Goal: Task Accomplishment & Management: Use online tool/utility

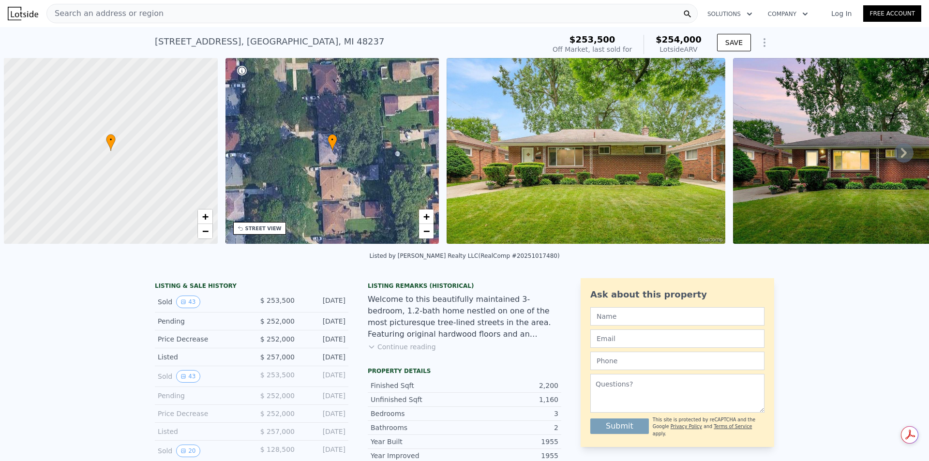
scroll to position [0, 4]
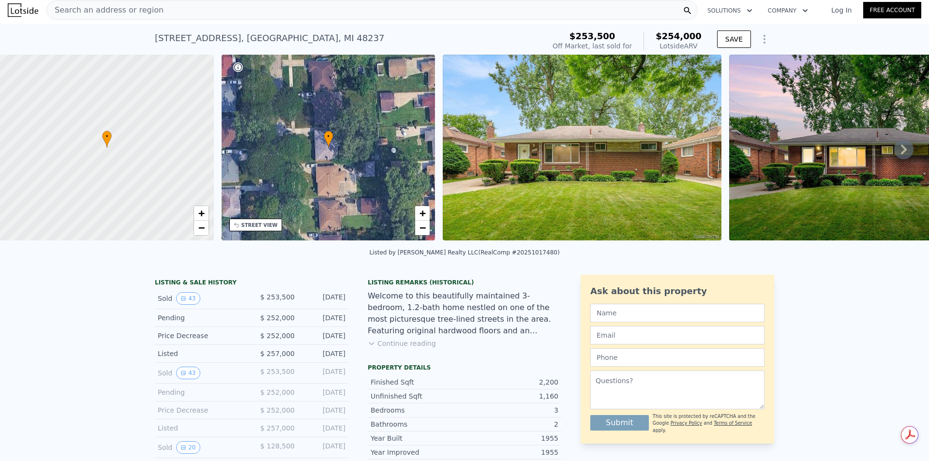
click at [458, 10] on div "Search an address or region" at bounding box center [371, 9] width 651 height 19
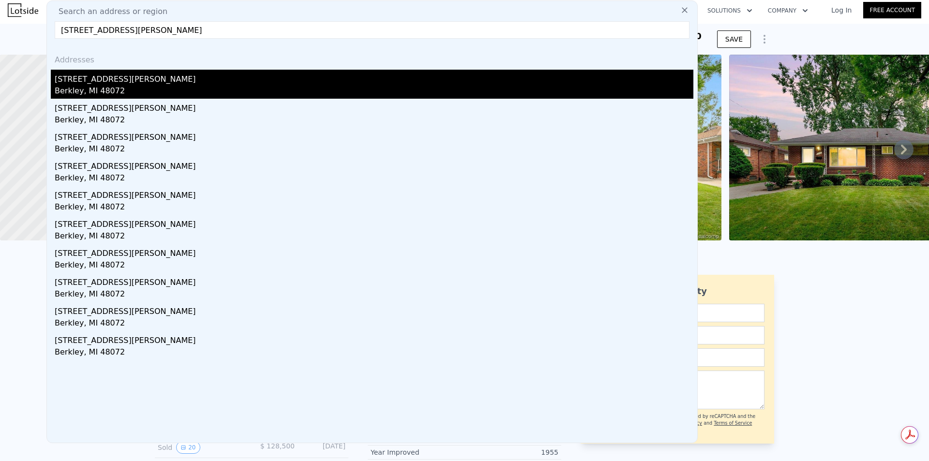
type input "[STREET_ADDRESS][PERSON_NAME]"
click at [153, 75] on div "[STREET_ADDRESS][PERSON_NAME]" at bounding box center [374, 77] width 639 height 15
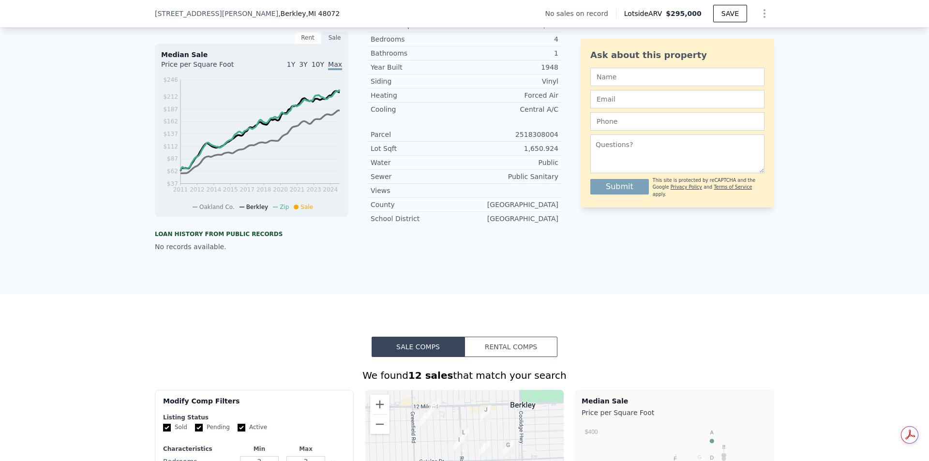
scroll to position [3, 0]
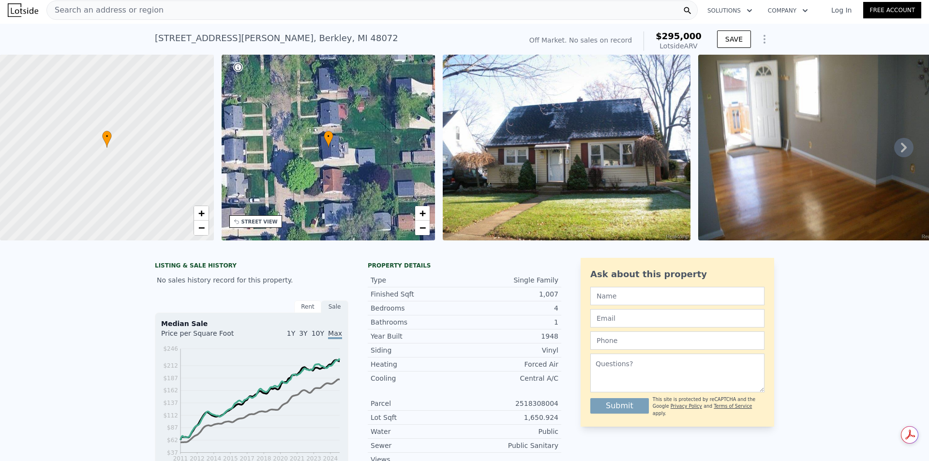
click at [215, 9] on div "Search an address or region" at bounding box center [371, 9] width 651 height 19
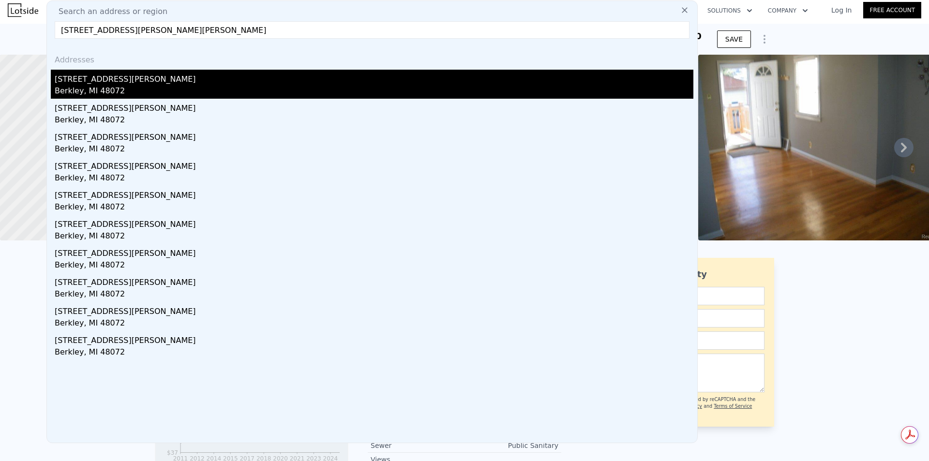
type input "[STREET_ADDRESS][PERSON_NAME][PERSON_NAME]"
click at [125, 78] on div "[STREET_ADDRESS][PERSON_NAME]" at bounding box center [374, 77] width 639 height 15
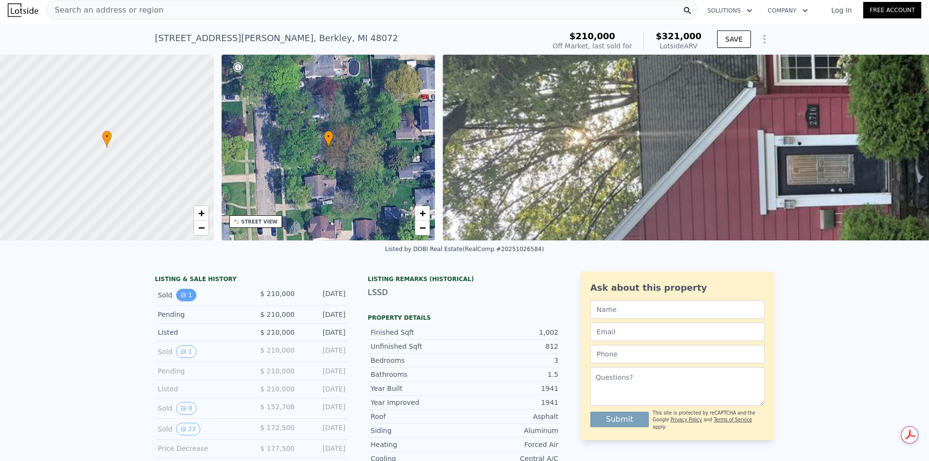
click at [176, 302] on button "1" at bounding box center [186, 295] width 20 height 13
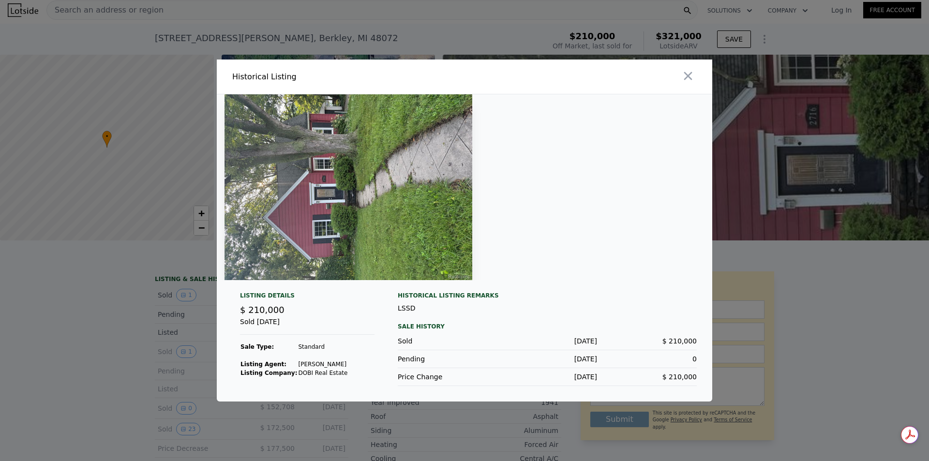
click at [158, 302] on div at bounding box center [464, 230] width 929 height 461
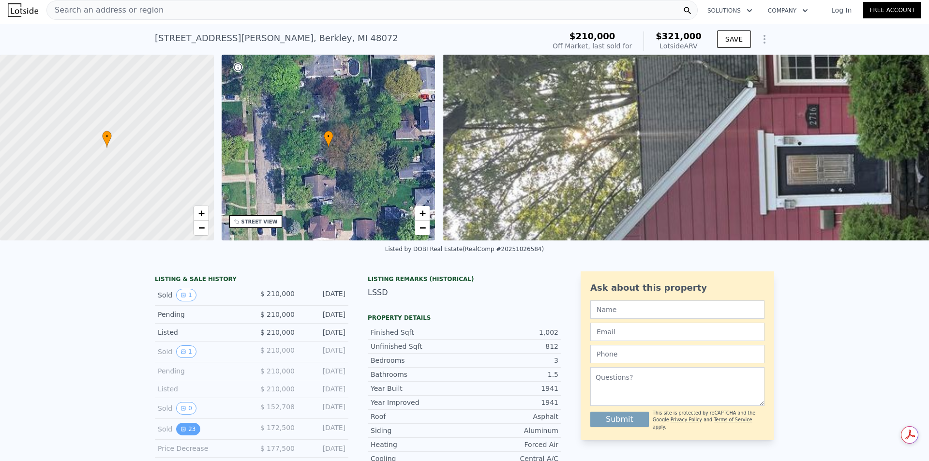
click at [187, 434] on button "23" at bounding box center [188, 429] width 24 height 13
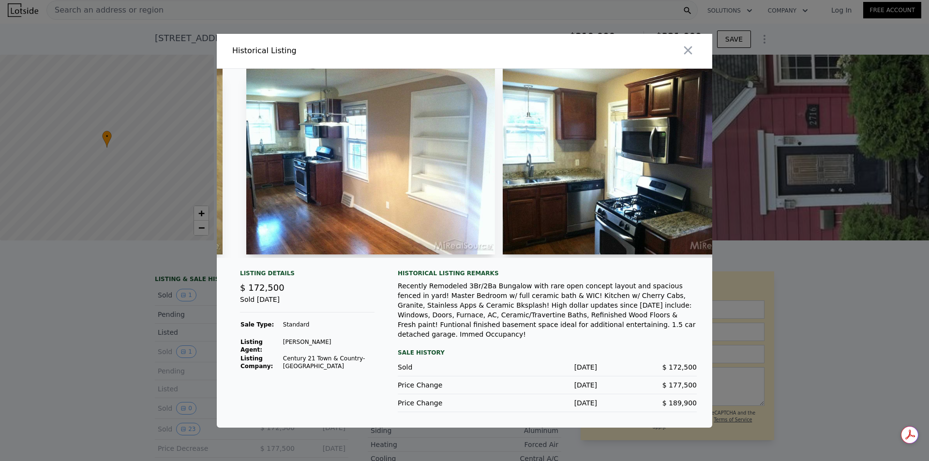
scroll to position [0, 4221]
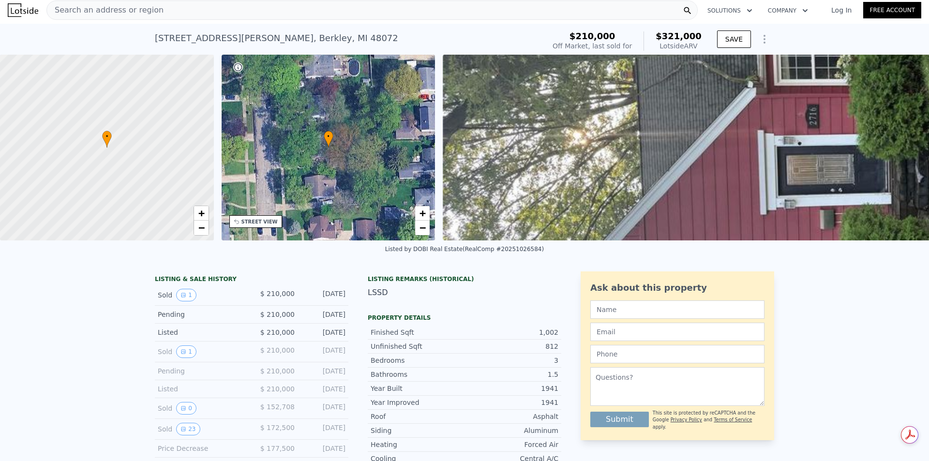
click at [118, 13] on span "Search an address or region" at bounding box center [105, 10] width 117 height 12
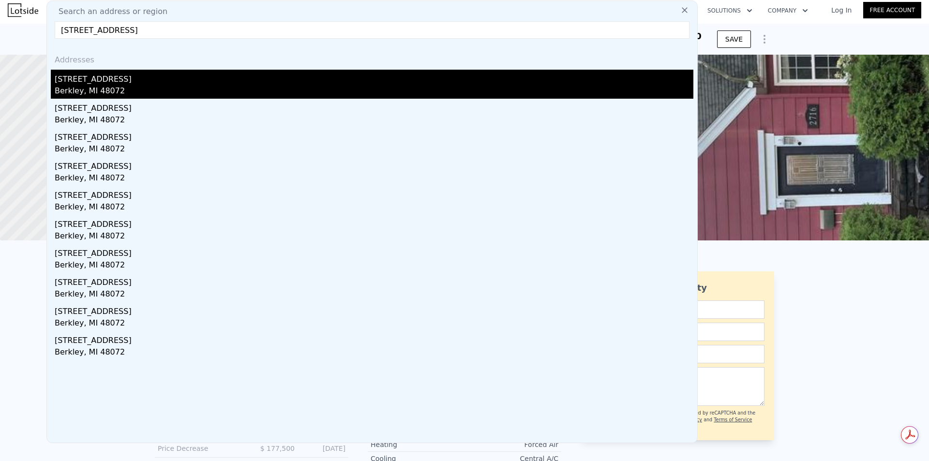
type input "[STREET_ADDRESS]"
click at [134, 85] on div "Berkley, MI 48072" at bounding box center [374, 92] width 639 height 14
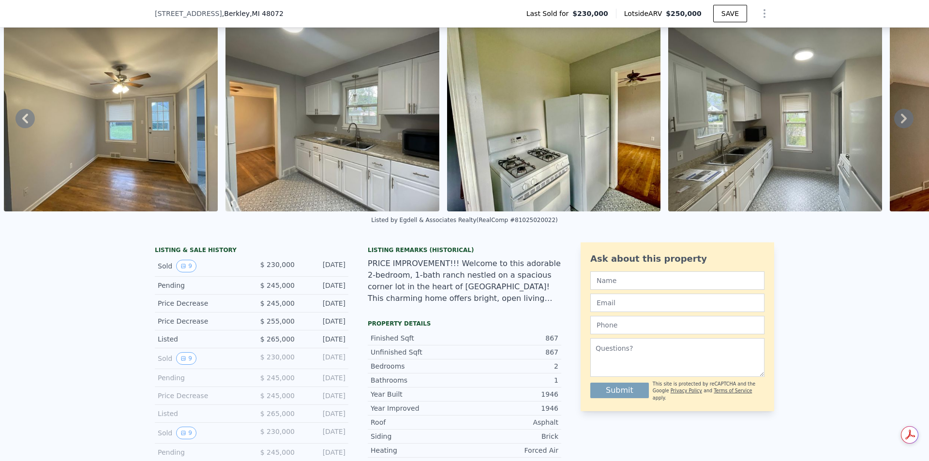
scroll to position [290, 0]
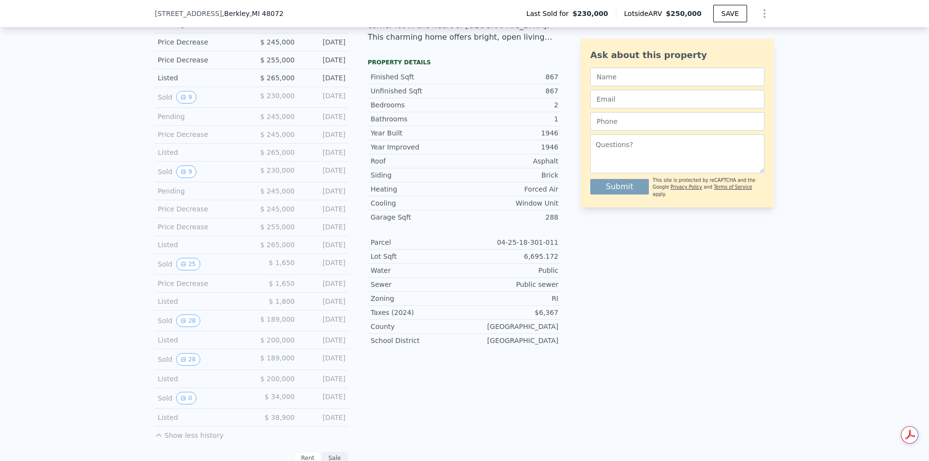
click at [447, 317] on div "Taxes (2024)" at bounding box center [418, 313] width 94 height 10
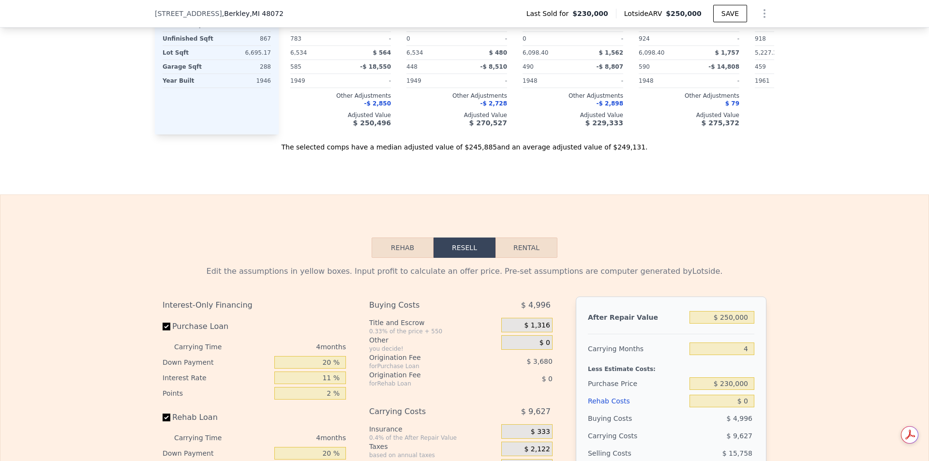
scroll to position [1692, 0]
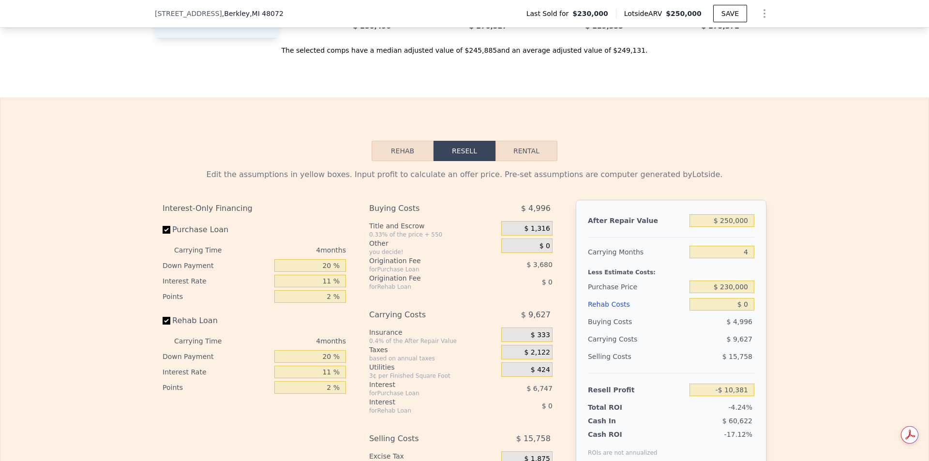
click at [506, 161] on button "Rental" at bounding box center [527, 151] width 62 height 20
select select "30"
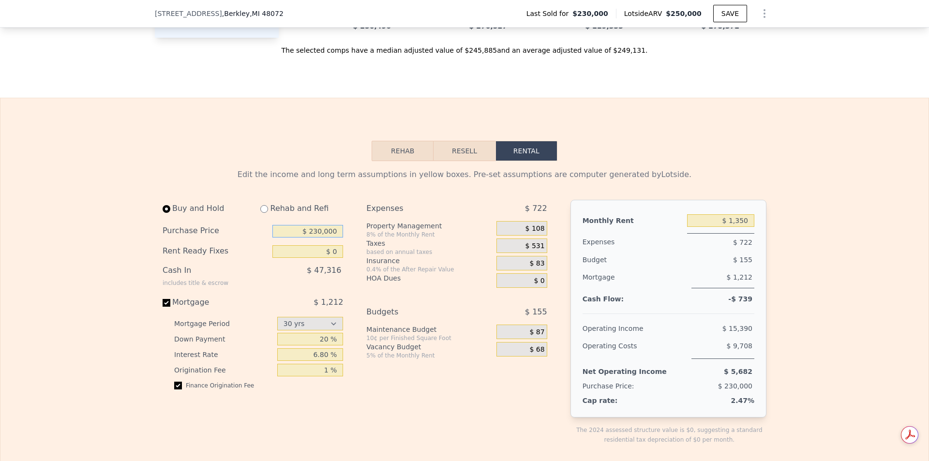
click at [300, 238] on input "$ 230,000" at bounding box center [307, 231] width 71 height 13
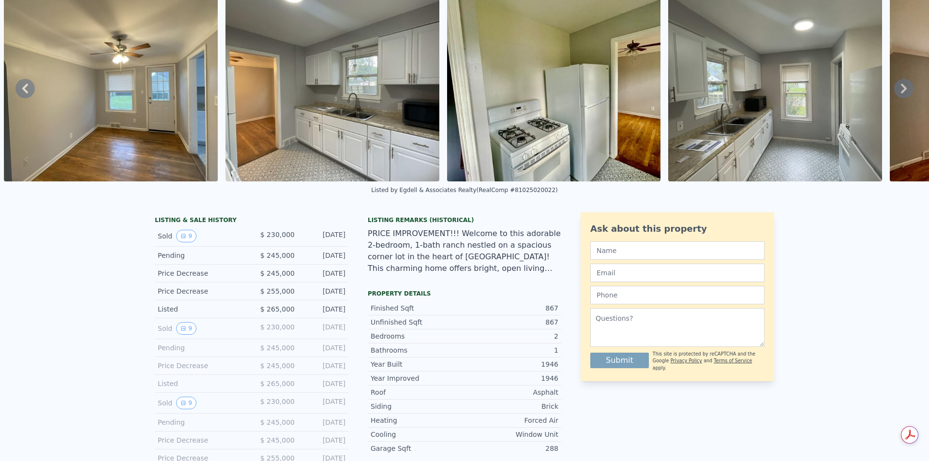
scroll to position [3, 0]
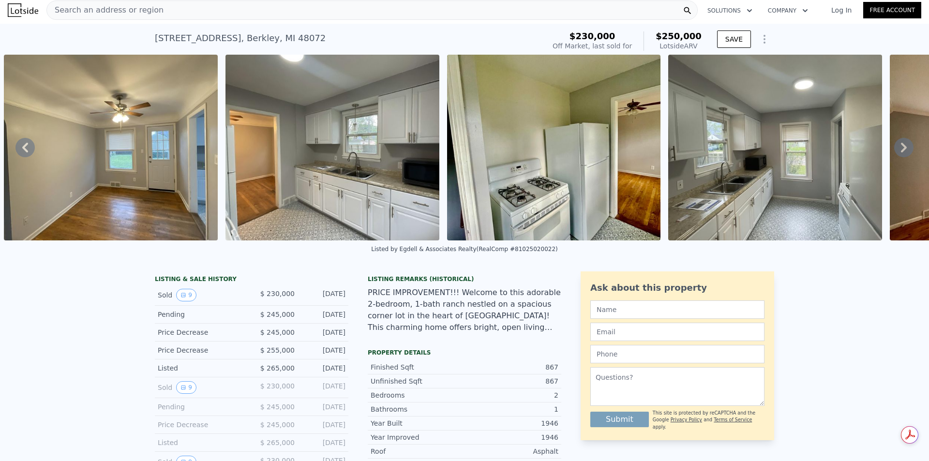
click at [277, 12] on div "Search an address or region" at bounding box center [371, 9] width 651 height 19
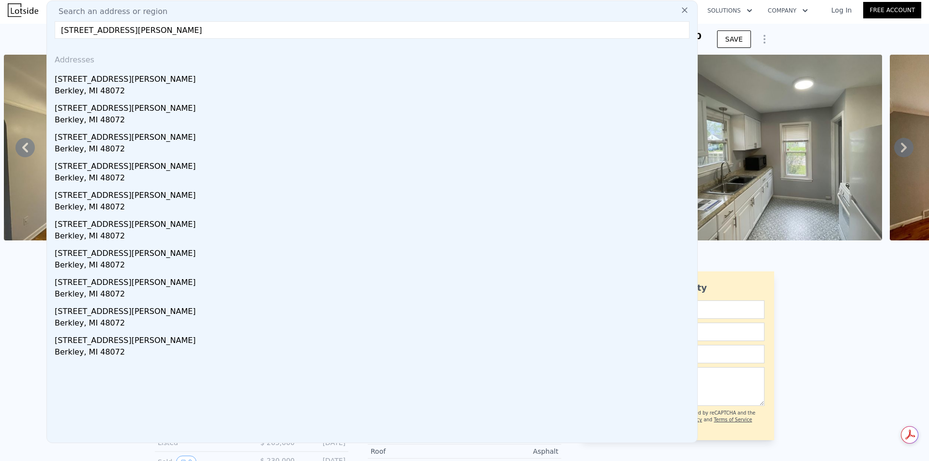
type input "[STREET_ADDRESS][PERSON_NAME]"
click at [154, 75] on div "[STREET_ADDRESS][PERSON_NAME]" at bounding box center [374, 77] width 639 height 15
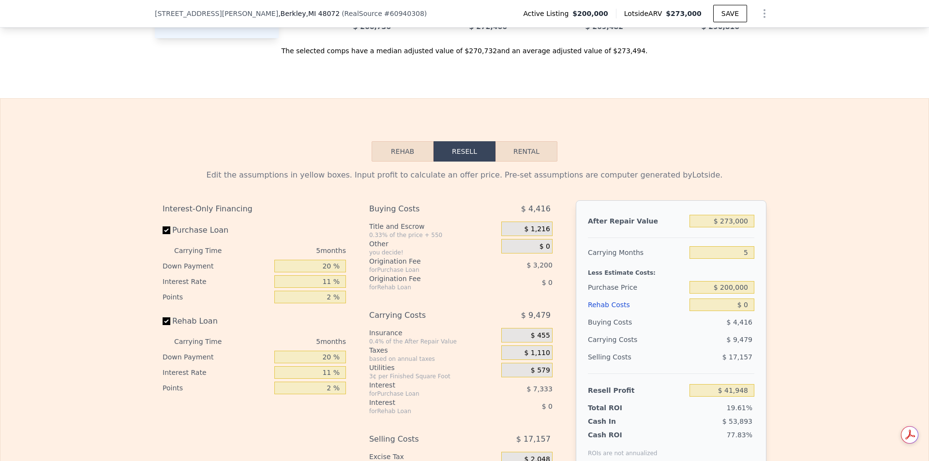
scroll to position [1258, 0]
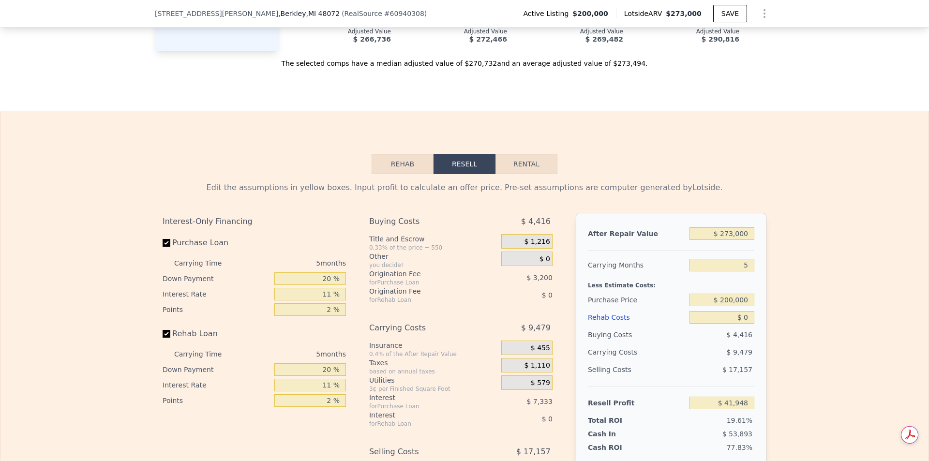
click at [515, 174] on button "Rental" at bounding box center [527, 164] width 62 height 20
select select "30"
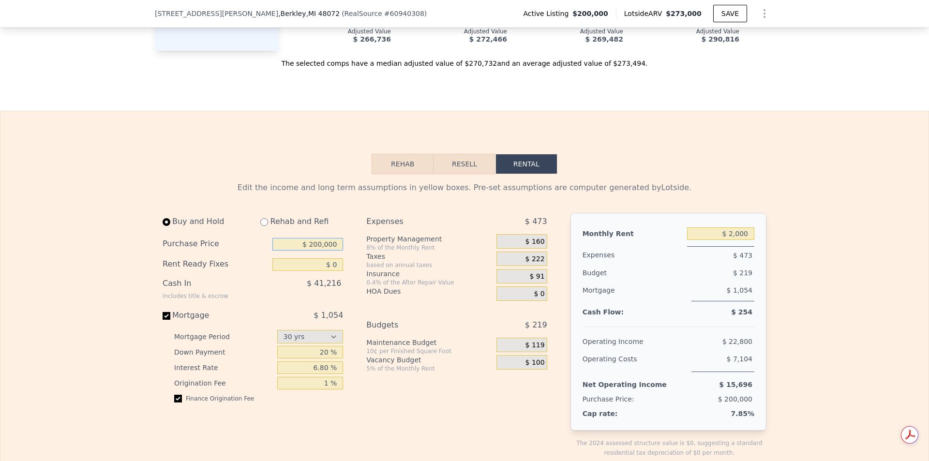
click at [300, 251] on input "$ 200,000" at bounding box center [307, 244] width 71 height 13
click at [325, 271] on input "$ 0" at bounding box center [307, 264] width 71 height 13
click at [316, 251] on input "$ 170,000,200,000" at bounding box center [307, 244] width 71 height 13
type input "$ 170,000"
click at [348, 258] on div "Buy and Hold Rehab and Refi Purchase Price $ 170,000 Rent Ready Fixes $ 0 Cash …" at bounding box center [359, 343] width 392 height 260
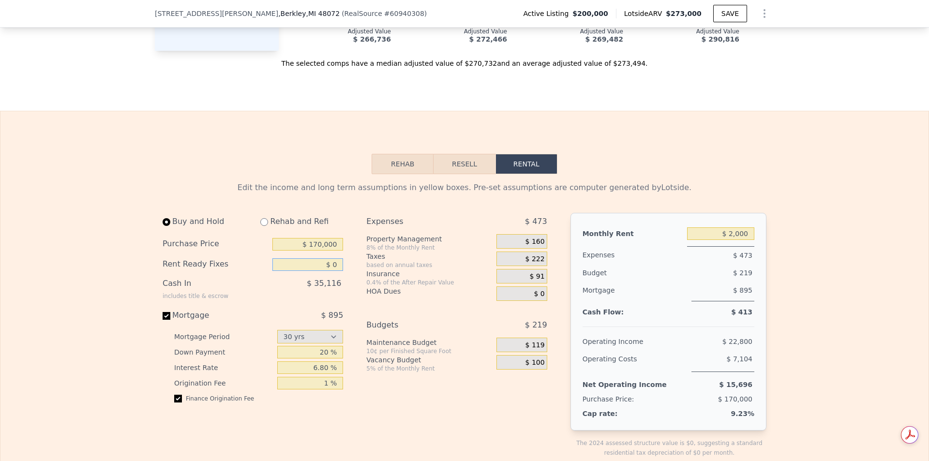
click at [332, 271] on input "$ 0" at bounding box center [307, 264] width 71 height 13
type input "$ 50,000"
click at [261, 226] on input "radio" at bounding box center [264, 222] width 8 height 8
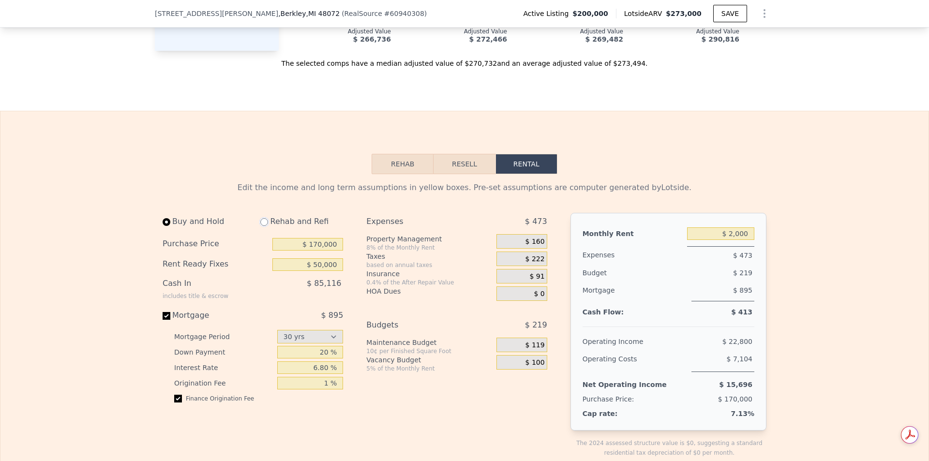
radio input "true"
type input "$ 0"
type input "$ 3,150"
select select "30"
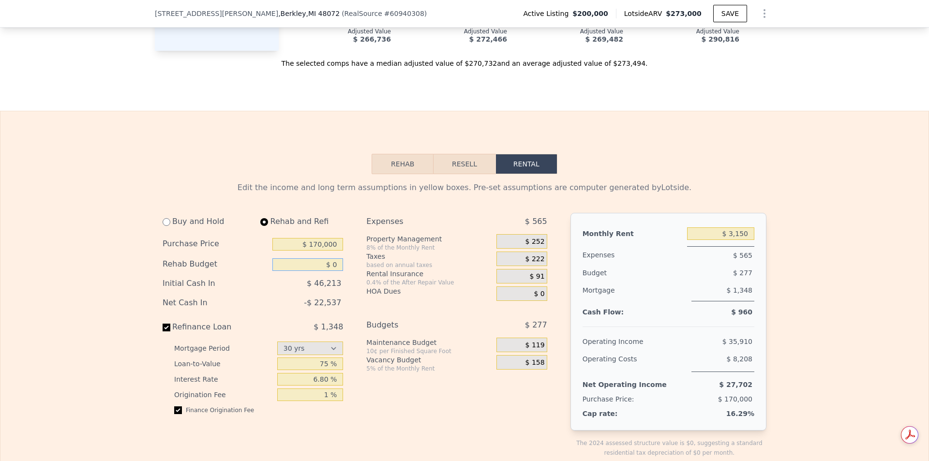
click at [291, 271] on input "$ 0" at bounding box center [307, 264] width 71 height 13
type input "$ 50,000"
click at [513, 249] on div "$ 252" at bounding box center [522, 241] width 50 height 15
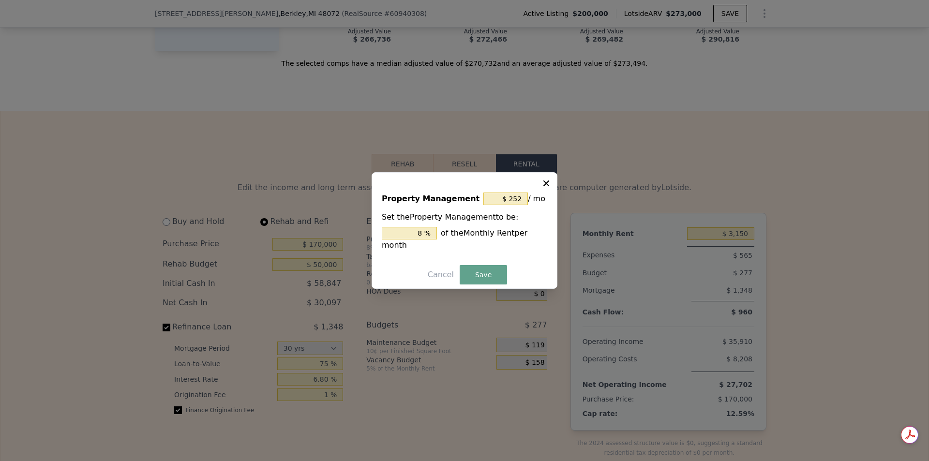
click at [402, 303] on div at bounding box center [464, 230] width 929 height 461
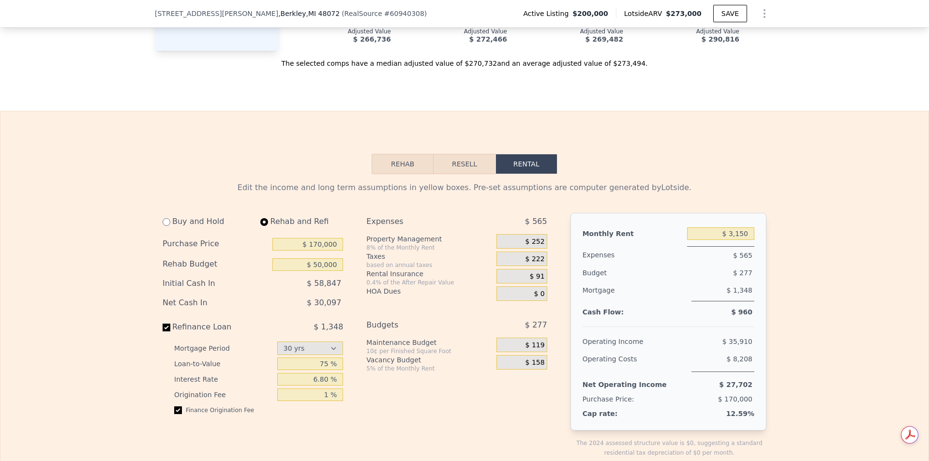
click at [518, 266] on div "$ 222" at bounding box center [522, 259] width 50 height 15
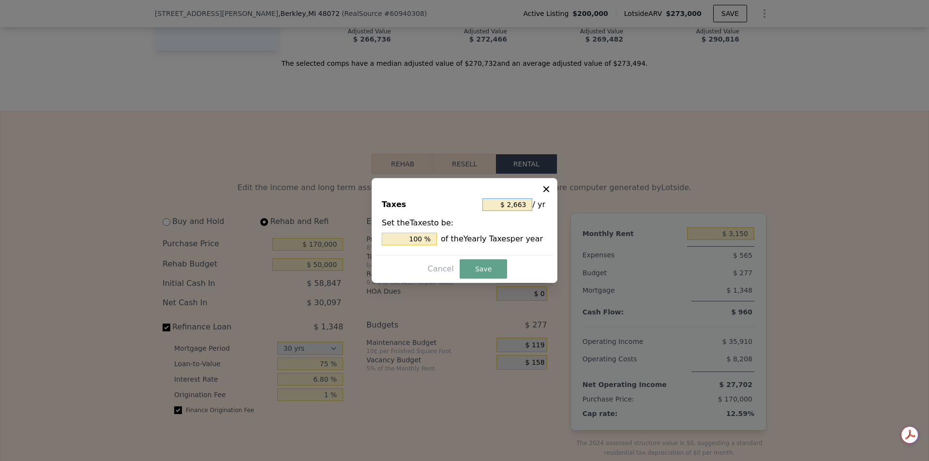
click at [499, 205] on input "$ 2,663" at bounding box center [507, 204] width 50 height 13
click at [505, 205] on input "$ 2,663" at bounding box center [507, 204] width 50 height 13
click at [512, 205] on input "$ 2,663" at bounding box center [507, 204] width 50 height 13
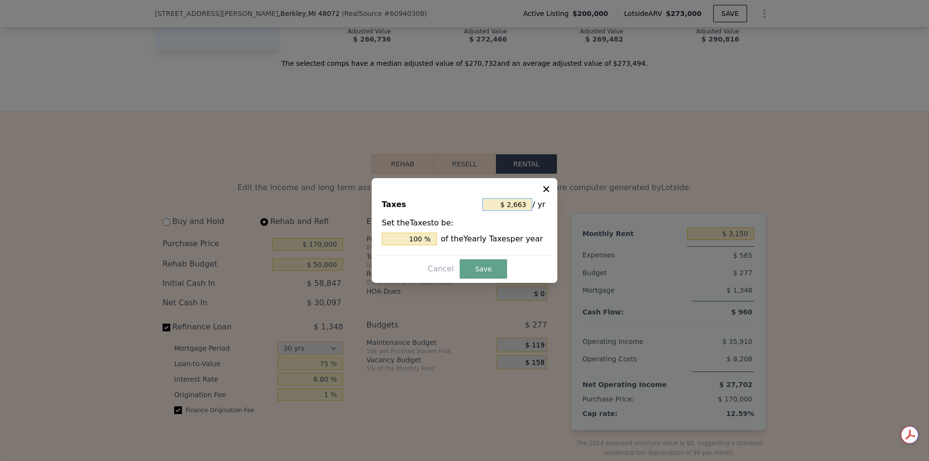
type input "$ 5"
type input "0.188 %"
type input "$ 56"
type input "2.103 %"
type input "$ 560"
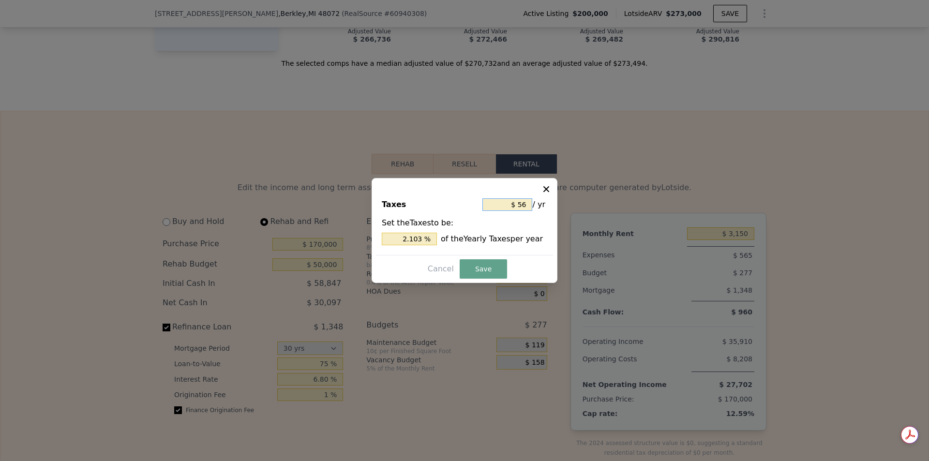
type input "21.029 %"
type input "$ 5,600"
type input "210.289 %"
type input "$ 5,600"
click at [474, 268] on button "Save" at bounding box center [483, 268] width 47 height 19
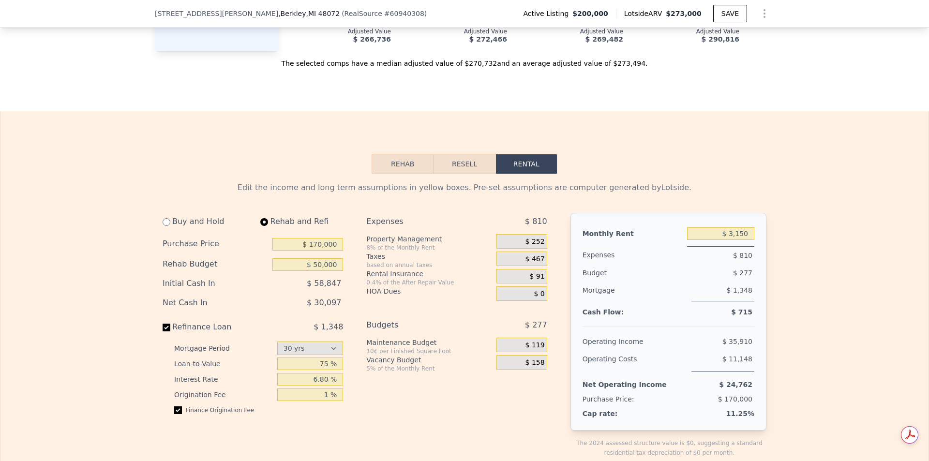
click at [508, 284] on div "$ 91" at bounding box center [522, 276] width 50 height 15
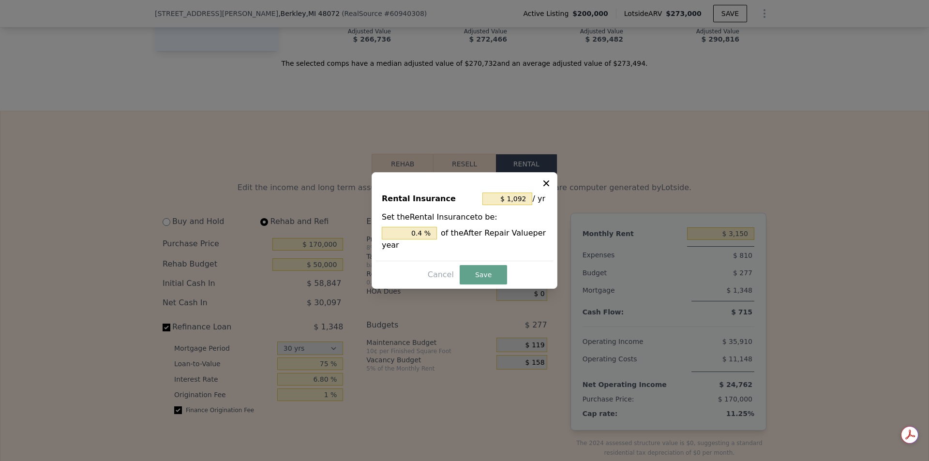
click at [386, 320] on div at bounding box center [464, 230] width 929 height 461
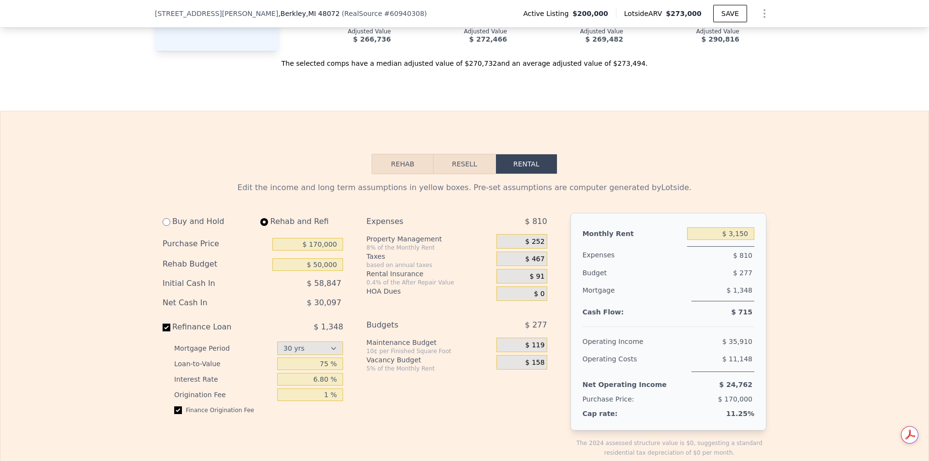
click at [511, 301] on div "$ 0" at bounding box center [522, 293] width 50 height 15
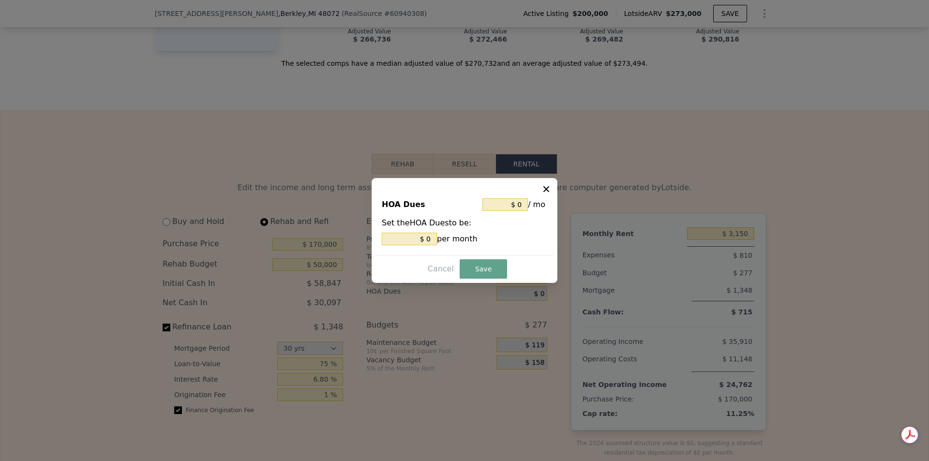
click at [444, 329] on div at bounding box center [464, 230] width 929 height 461
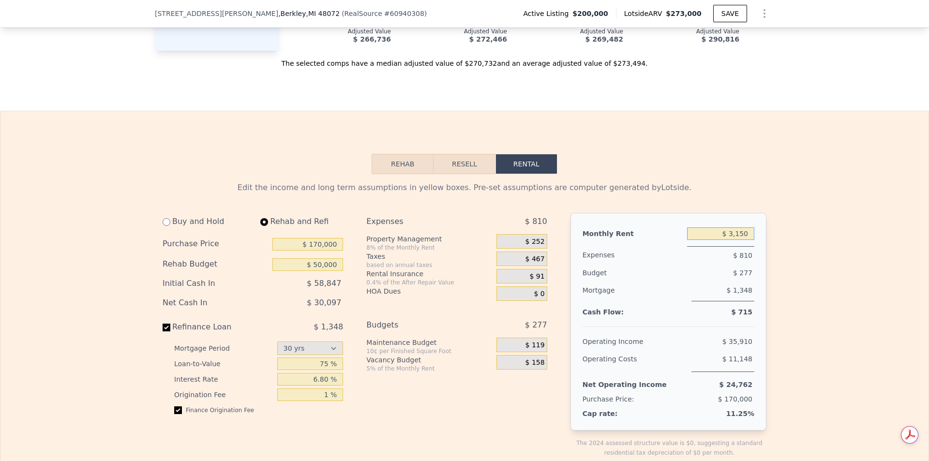
click at [708, 240] on input "$ 3,150" at bounding box center [720, 233] width 67 height 13
type input "$ 2,100"
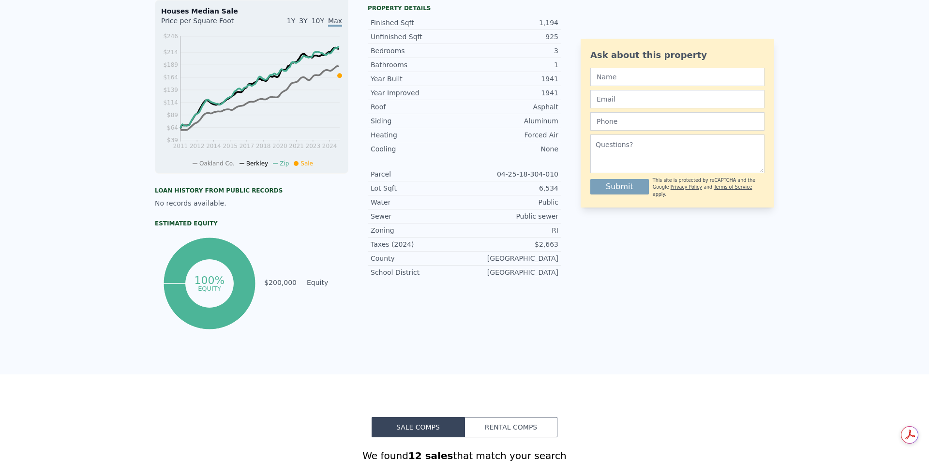
scroll to position [0, 0]
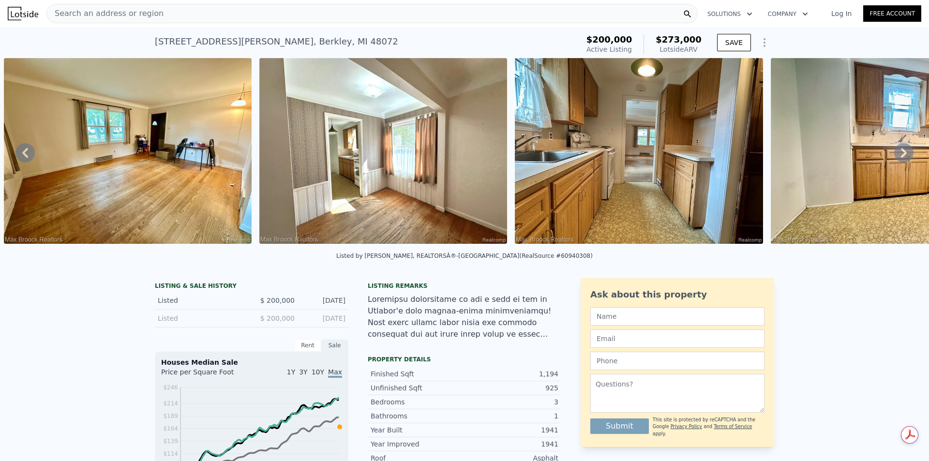
click at [250, 12] on div "Search an address or region" at bounding box center [371, 13] width 651 height 19
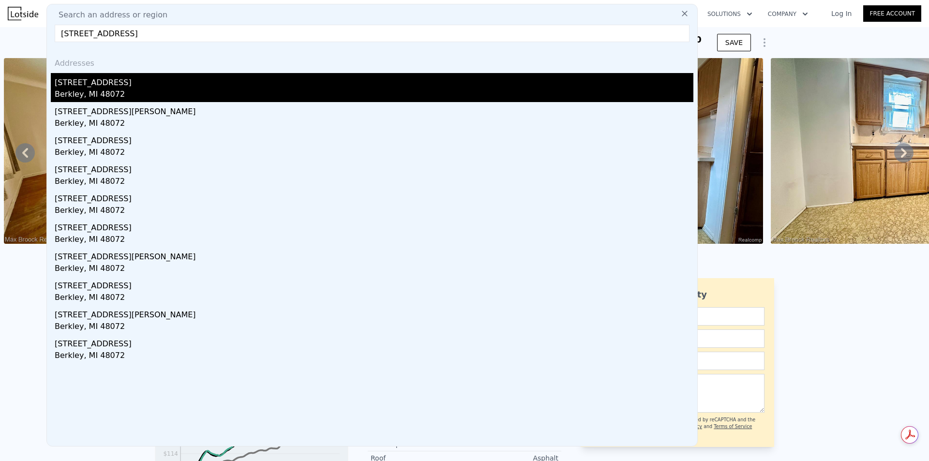
type input "[STREET_ADDRESS]"
click at [136, 87] on div "[STREET_ADDRESS]" at bounding box center [374, 80] width 639 height 15
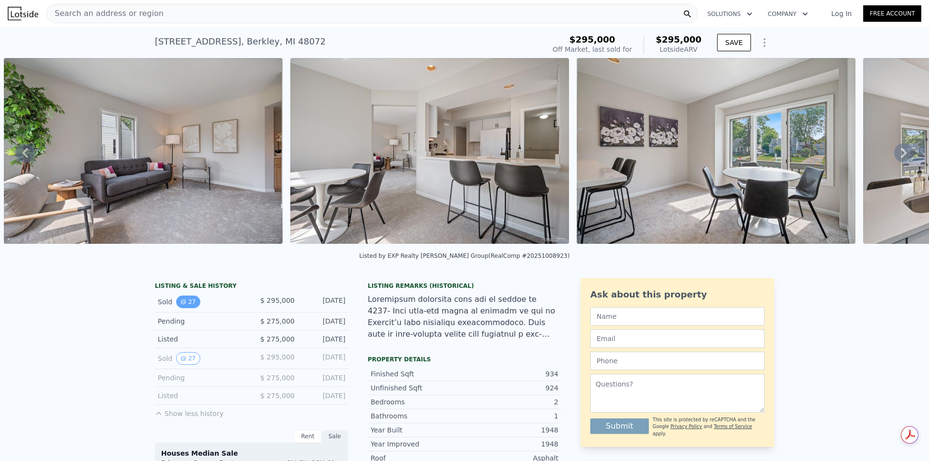
click at [182, 308] on button "27" at bounding box center [188, 302] width 24 height 13
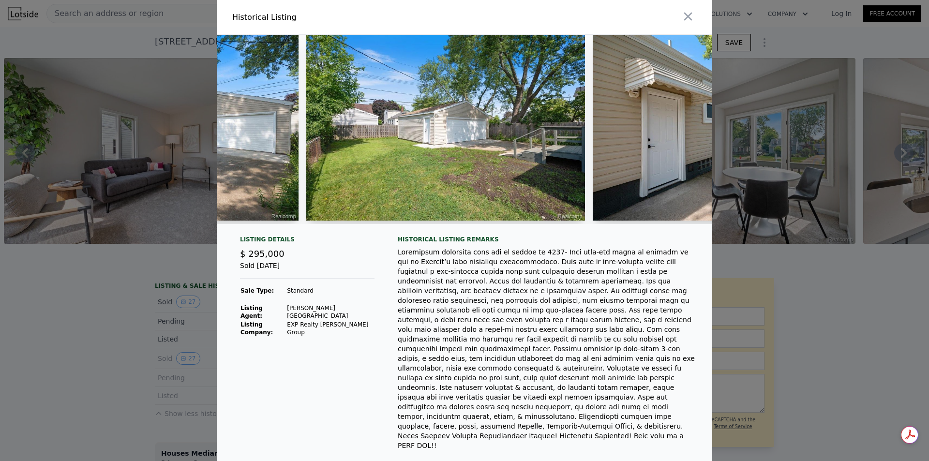
scroll to position [0, 5915]
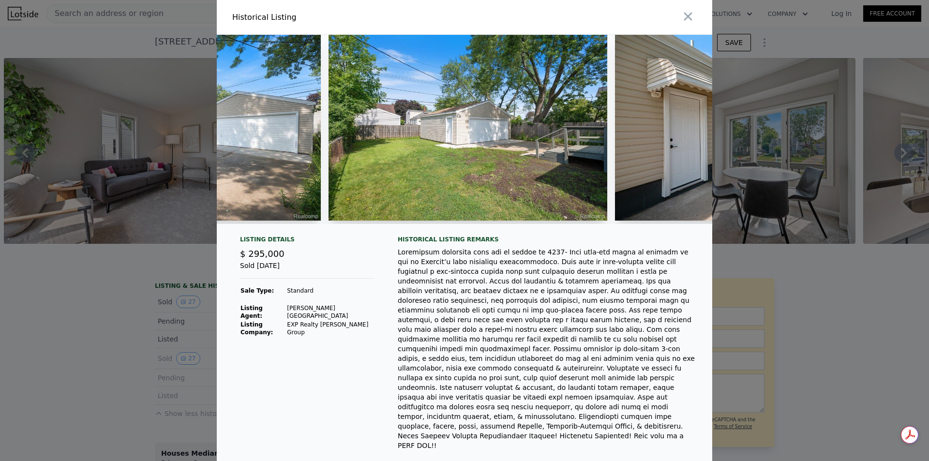
click at [401, 282] on div at bounding box center [547, 348] width 299 height 203
